Goal: Find specific page/section: Find specific page/section

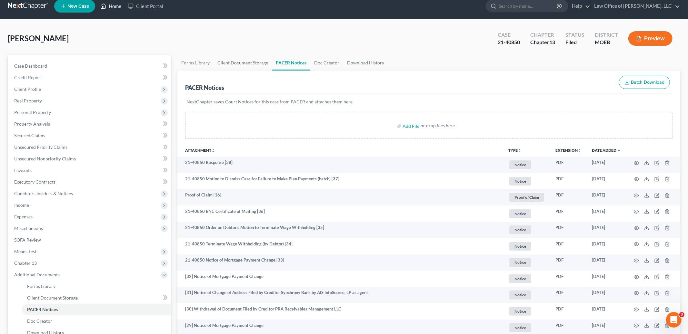
click at [113, 7] on link "Home" at bounding box center [110, 6] width 27 height 12
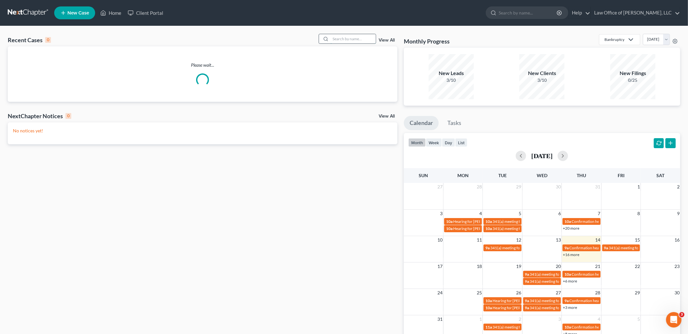
click at [347, 40] on input "search" at bounding box center [353, 38] width 45 height 9
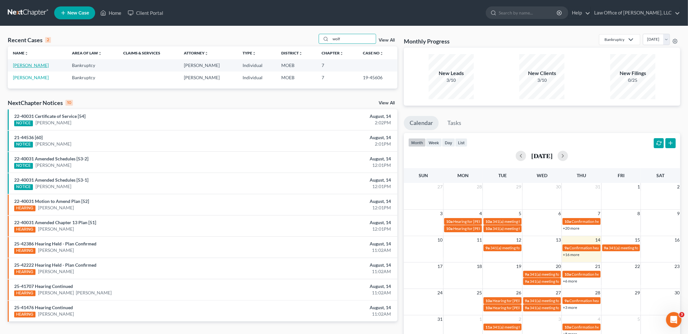
type input "wolf"
click at [34, 65] on link "[PERSON_NAME]" at bounding box center [31, 65] width 36 height 5
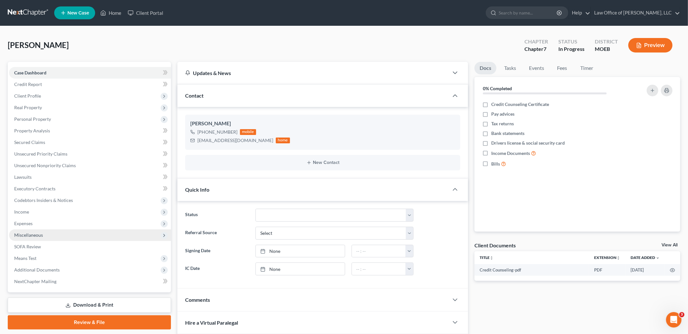
click at [54, 236] on span "Miscellaneous" at bounding box center [90, 236] width 162 height 12
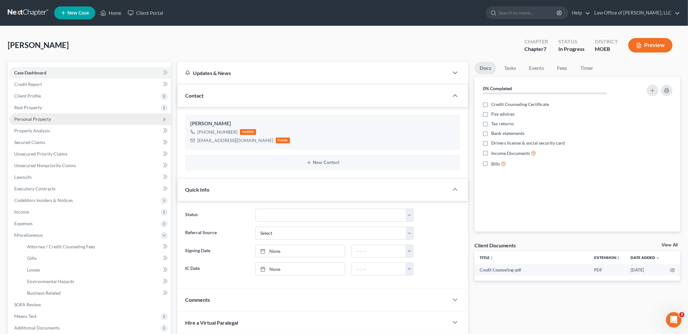
click at [40, 119] on span "Personal Property" at bounding box center [32, 118] width 37 height 5
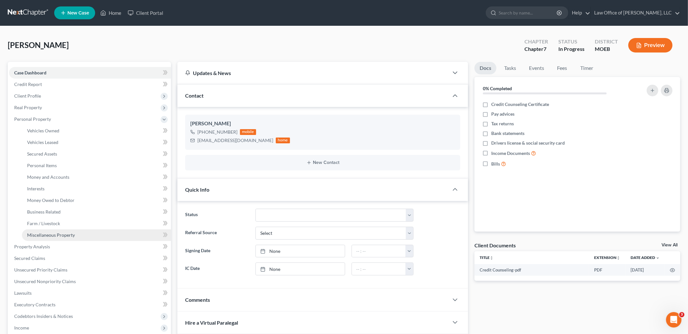
click at [71, 230] on link "Miscellaneous Property" at bounding box center [96, 236] width 149 height 12
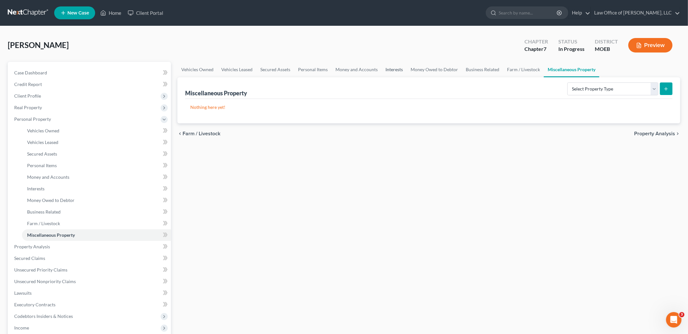
click at [389, 70] on link "Interests" at bounding box center [394, 69] width 25 height 15
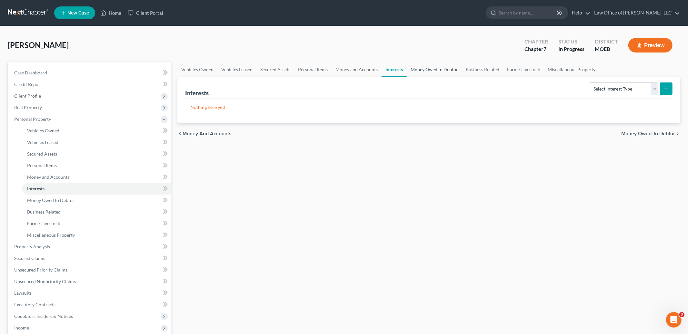
click at [423, 67] on link "Money Owed to Debtor" at bounding box center [434, 69] width 55 height 15
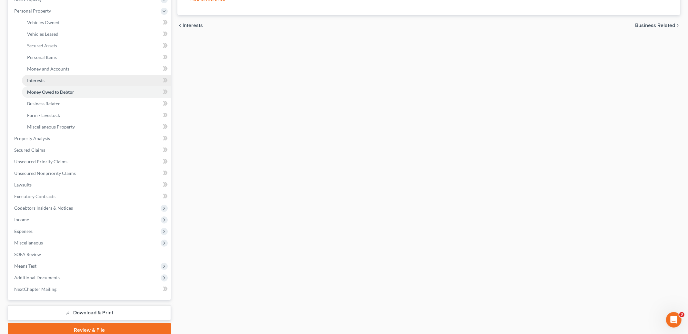
scroll to position [112, 0]
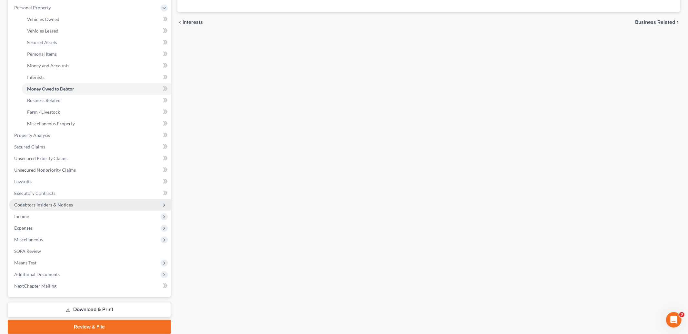
click at [81, 202] on span "Codebtors Insiders & Notices" at bounding box center [90, 205] width 162 height 12
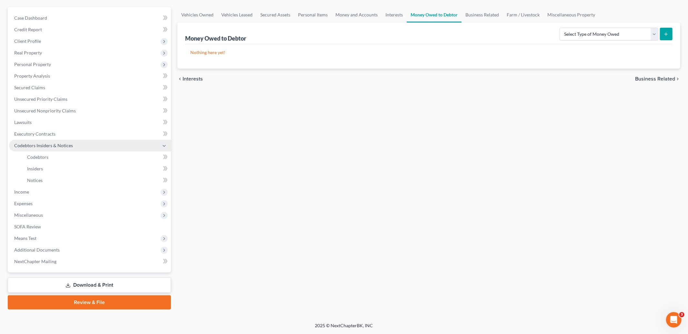
scroll to position [54, 0]
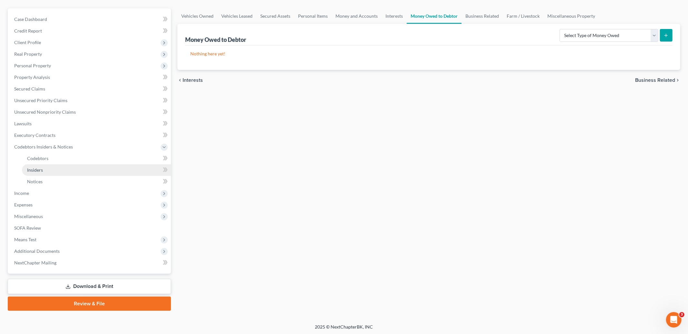
click at [60, 170] on link "Insiders" at bounding box center [96, 171] width 149 height 12
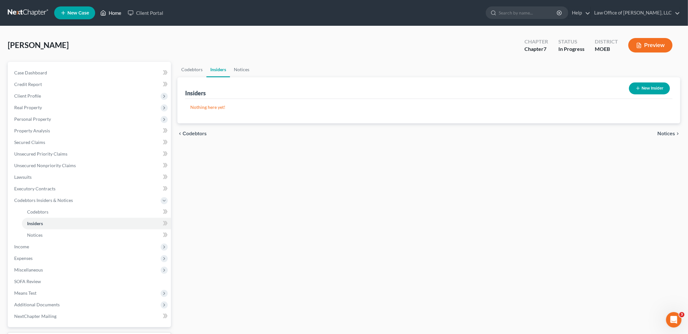
click at [112, 14] on link "Home" at bounding box center [110, 13] width 27 height 12
